Goal: Navigation & Orientation: Find specific page/section

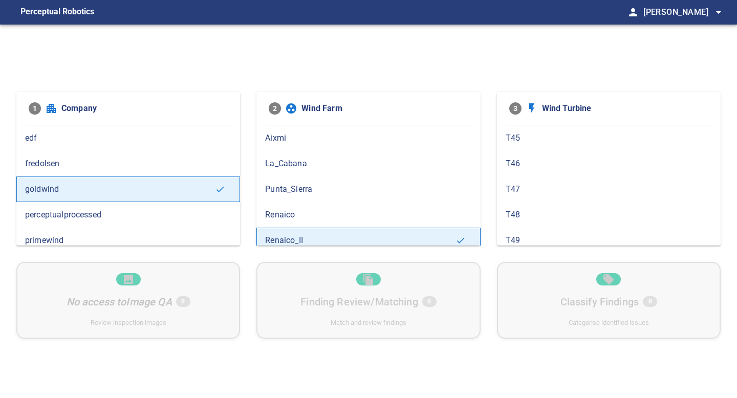
scroll to position [48, 0]
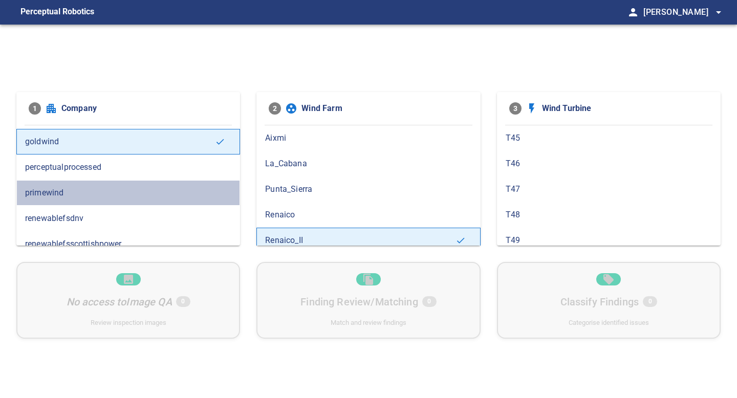
click at [128, 201] on div "primewind" at bounding box center [128, 193] width 224 height 26
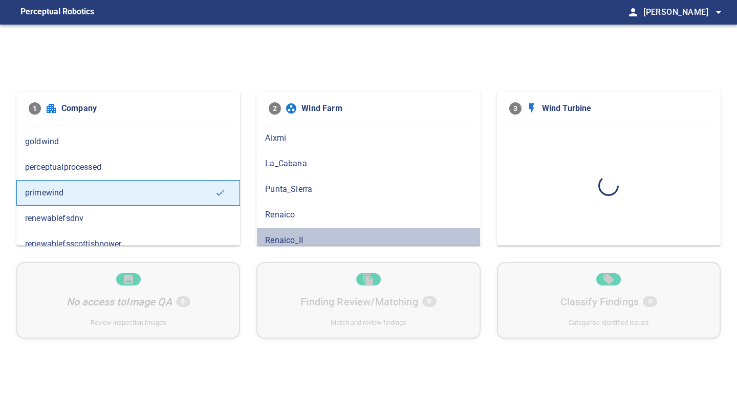
click at [336, 230] on div "Renaico_II" at bounding box center [368, 241] width 224 height 26
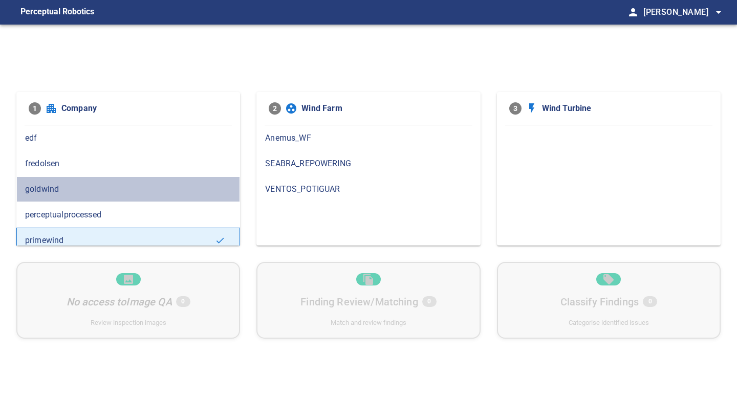
click at [153, 184] on span "goldwind" at bounding box center [128, 189] width 206 height 12
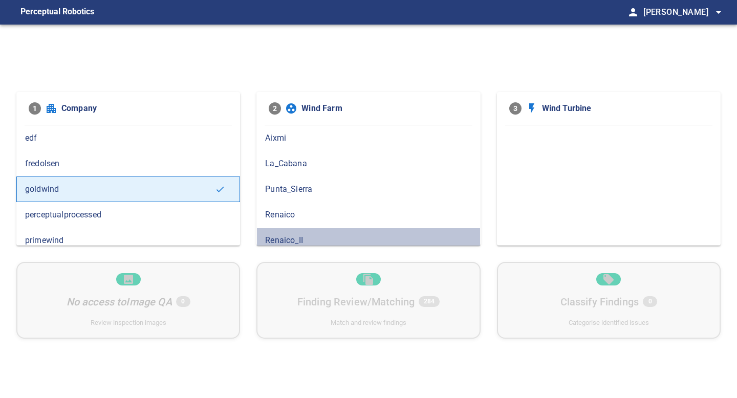
click at [280, 234] on span "Renaico_II" at bounding box center [368, 240] width 206 height 12
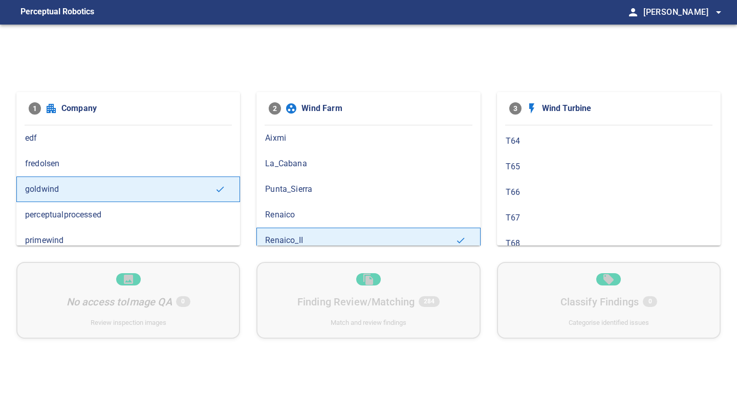
scroll to position [482, 0]
click at [545, 154] on div "T65" at bounding box center [609, 167] width 224 height 26
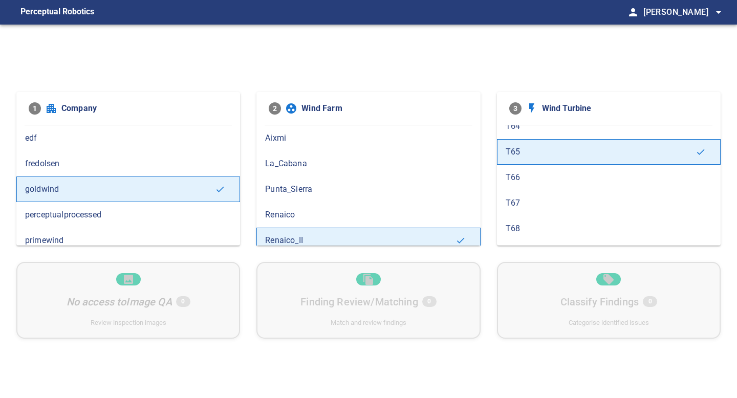
scroll to position [465, 0]
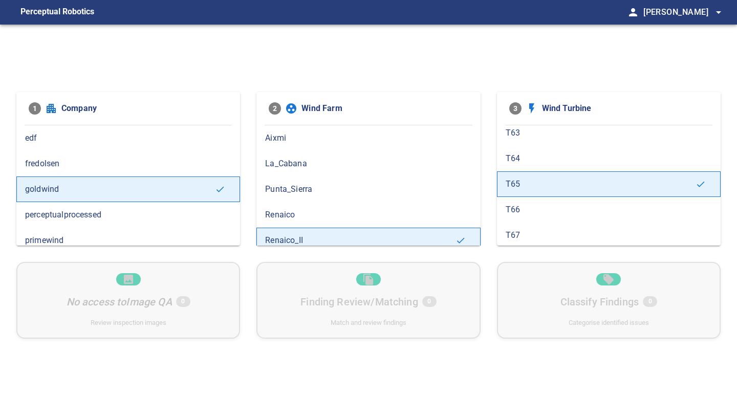
click at [531, 162] on span "T64" at bounding box center [608, 158] width 206 height 12
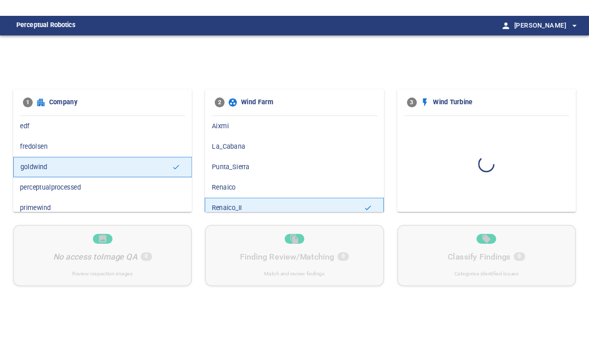
scroll to position [0, 0]
